Goal: Transaction & Acquisition: Subscribe to service/newsletter

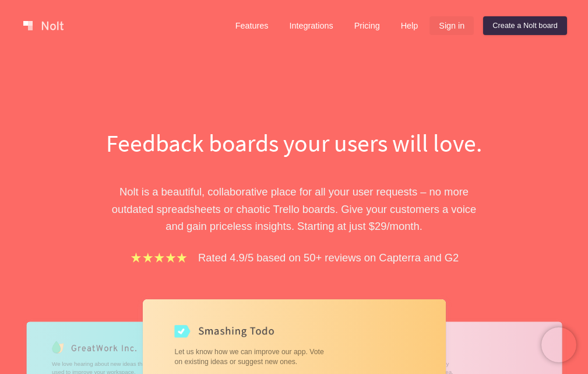
click at [456, 29] on link "Sign in" at bounding box center [452, 25] width 44 height 19
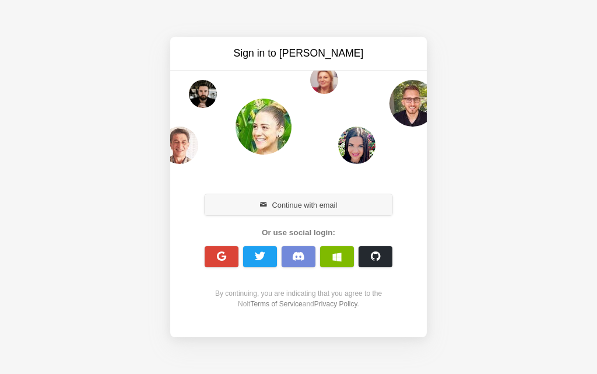
click at [307, 203] on button "Continue with email" at bounding box center [299, 204] width 188 height 21
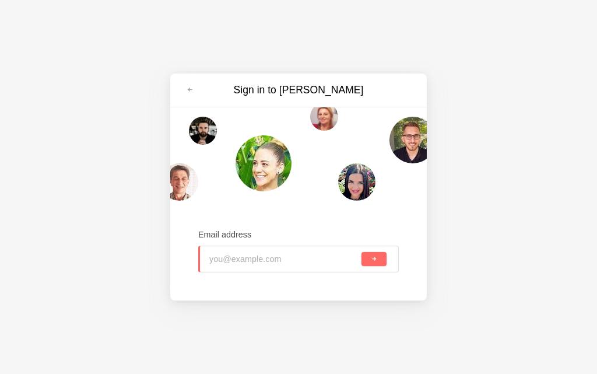
type input "ohi73936@jioso.com"
click at [371, 258] on span "submit" at bounding box center [374, 259] width 6 height 6
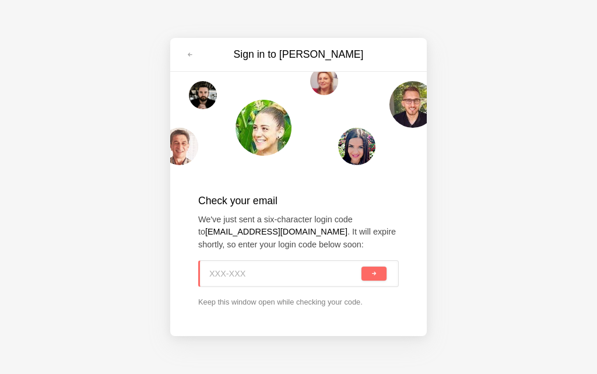
paste input "P0U-DVQ"
type input "P0U-DVQ"
click at [375, 271] on span "submit" at bounding box center [374, 273] width 6 height 6
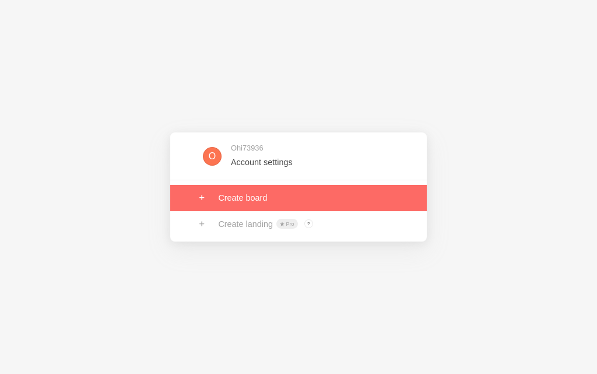
click at [245, 195] on link at bounding box center [298, 198] width 256 height 26
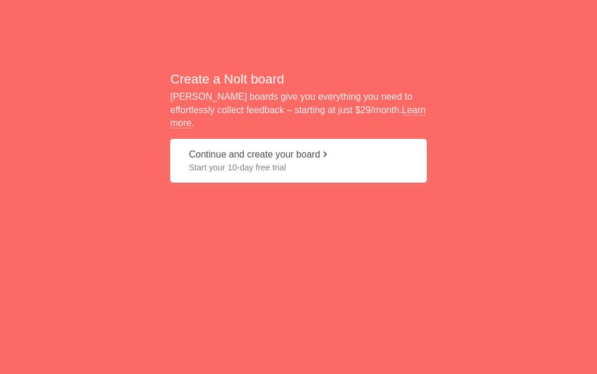
click at [262, 163] on span "Start your 10-day free trial" at bounding box center [298, 167] width 219 height 12
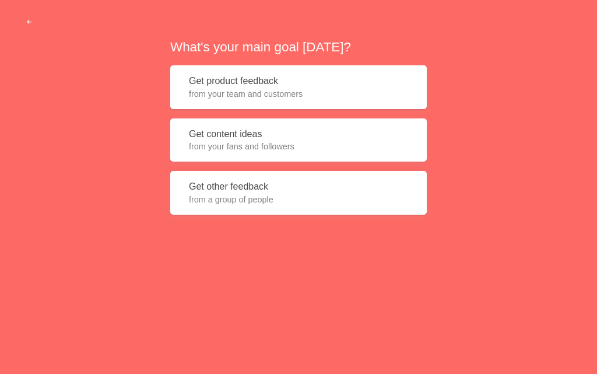
click at [234, 149] on span "from your fans and followers" at bounding box center [298, 146] width 219 height 12
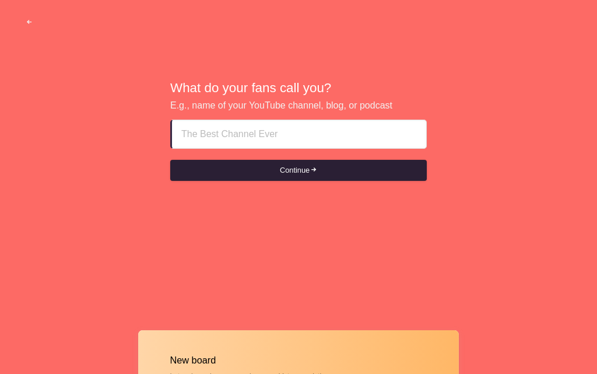
type input "Al ain Uaq call girls agency[[[ [PHONE_NUMBER] ]]]"
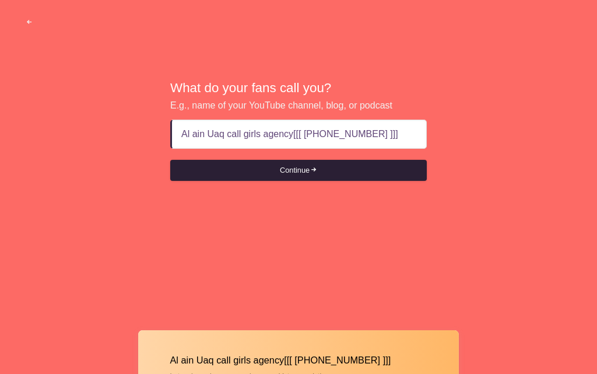
click at [308, 171] on button "Continue" at bounding box center [298, 170] width 256 height 21
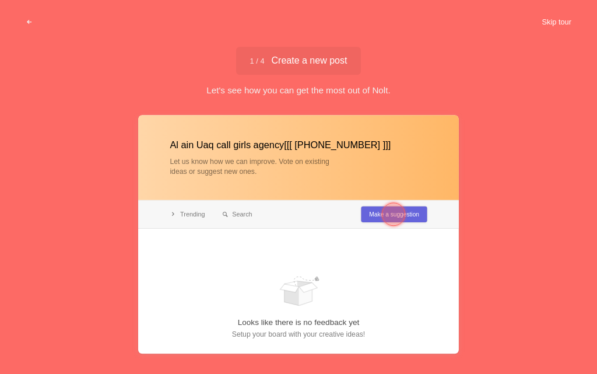
click at [549, 21] on button "Skip tour" at bounding box center [556, 22] width 58 height 21
